Goal: Task Accomplishment & Management: Use online tool/utility

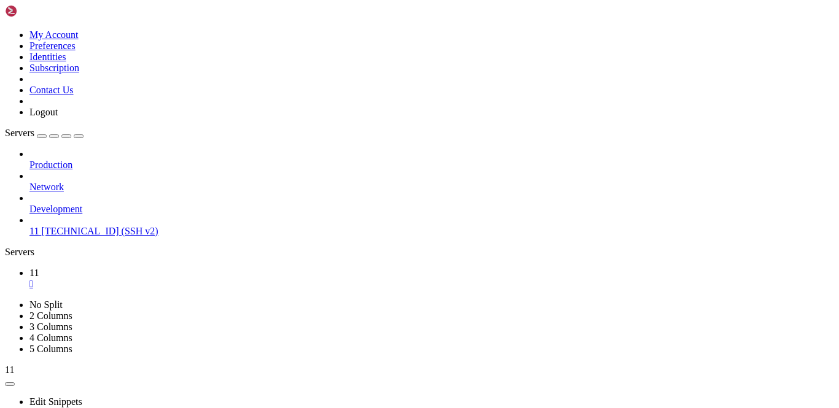
click at [69, 226] on span "[TECHNICAL_ID] (SSH v2)" at bounding box center [99, 231] width 117 height 10
click at [192, 279] on div "" at bounding box center [431, 284] width 804 height 11
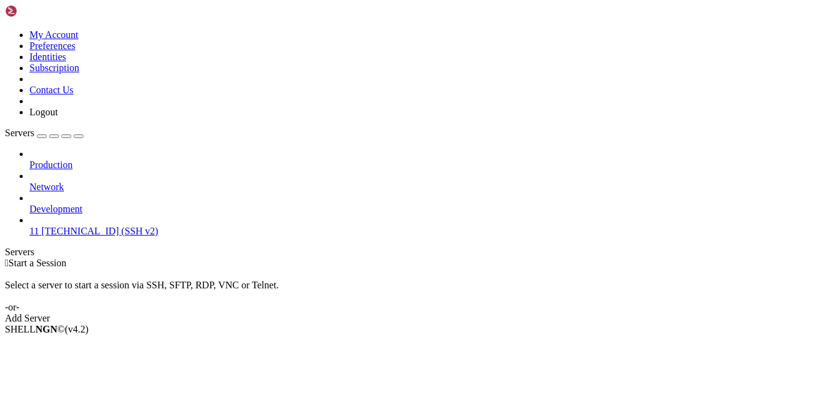
click at [103, 226] on span "[TECHNICAL_ID] (SSH v2)" at bounding box center [99, 231] width 117 height 10
